Goal: Information Seeking & Learning: Learn about a topic

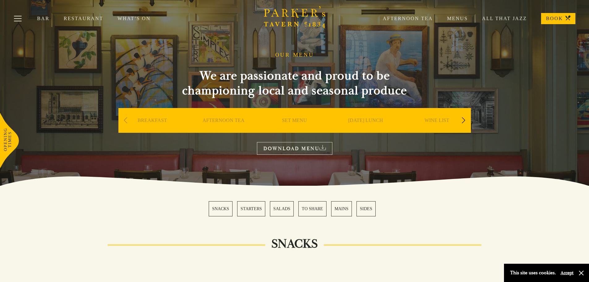
click at [301, 121] on link "SET MENU" at bounding box center [294, 129] width 25 height 25
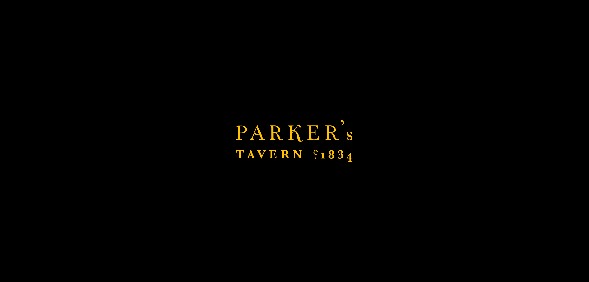
scroll to position [62, 0]
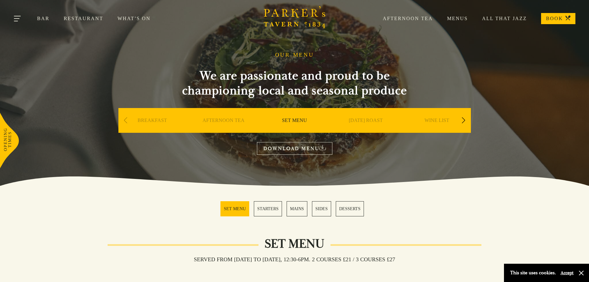
click at [19, 19] on button "Toggle navigation" at bounding box center [18, 19] width 26 height 26
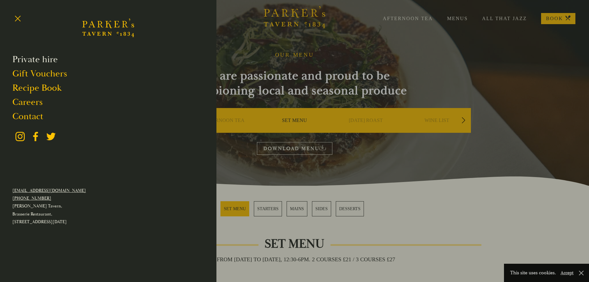
click at [53, 57] on link "Private hire" at bounding box center [34, 60] width 45 height 12
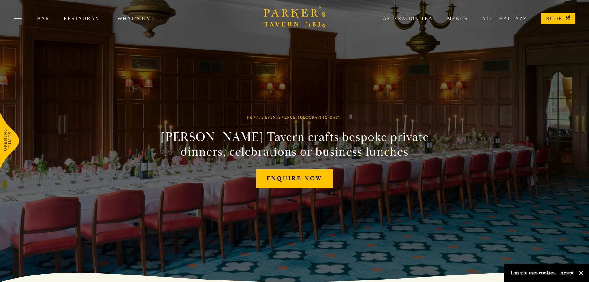
click at [460, 22] on div "Afternoon Tea Menus All That Jazz BOOK" at bounding box center [472, 18] width 207 height 11
click at [459, 20] on link "Menus" at bounding box center [450, 18] width 35 height 6
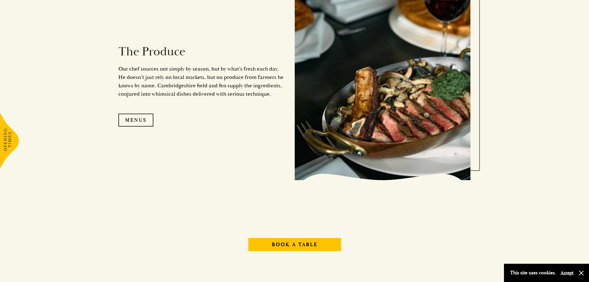
scroll to position [650, 0]
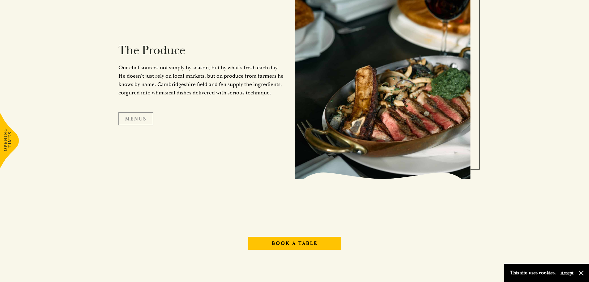
click at [124, 114] on link "Menus" at bounding box center [135, 118] width 35 height 13
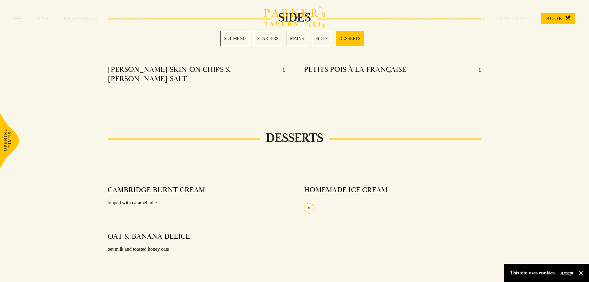
scroll to position [742, 0]
